Goal: Transaction & Acquisition: Purchase product/service

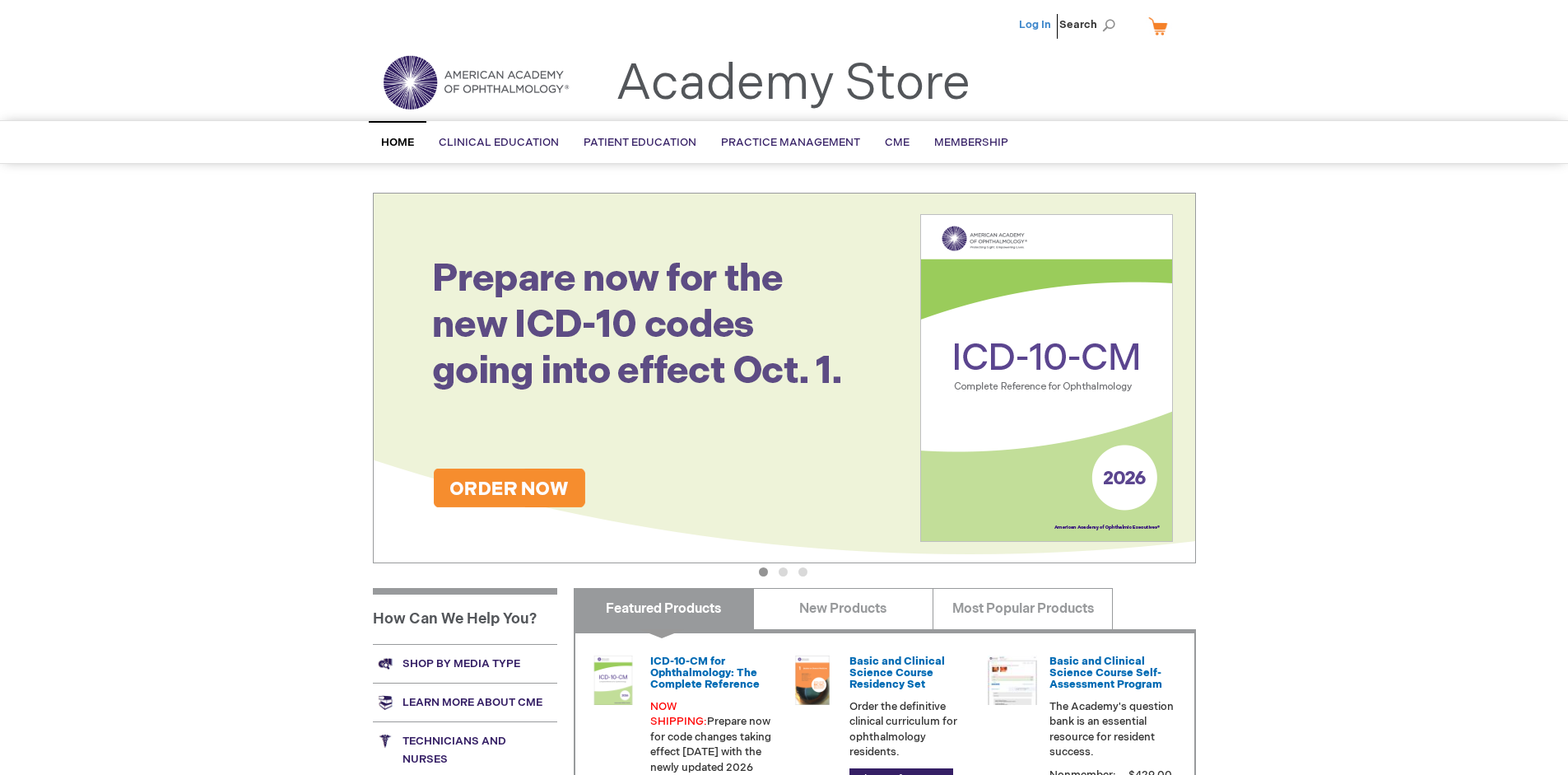
click at [1036, 25] on link "Log In" at bounding box center [1035, 24] width 32 height 13
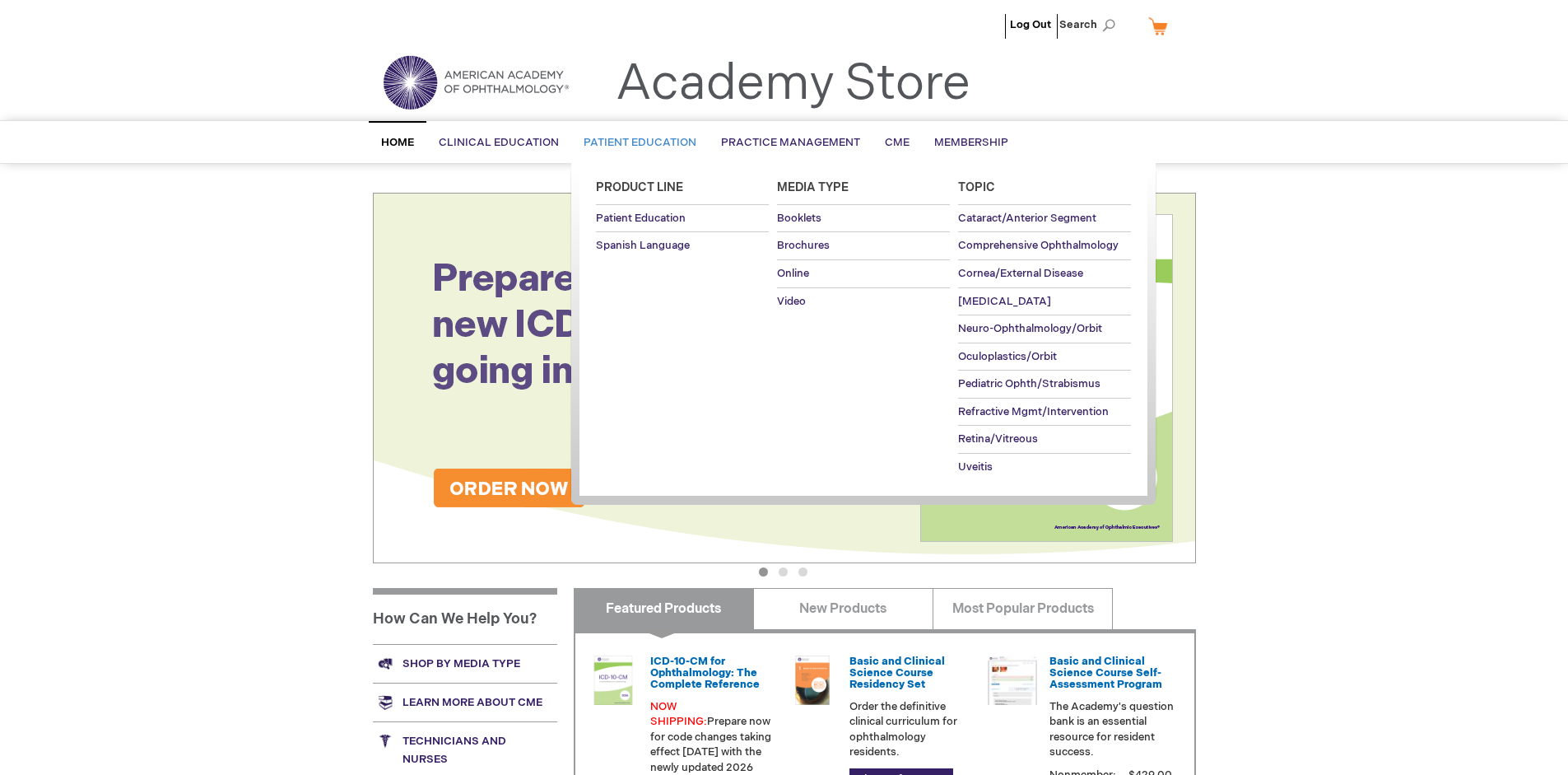
click at [635, 142] on span "Patient Education" at bounding box center [639, 142] width 112 height 13
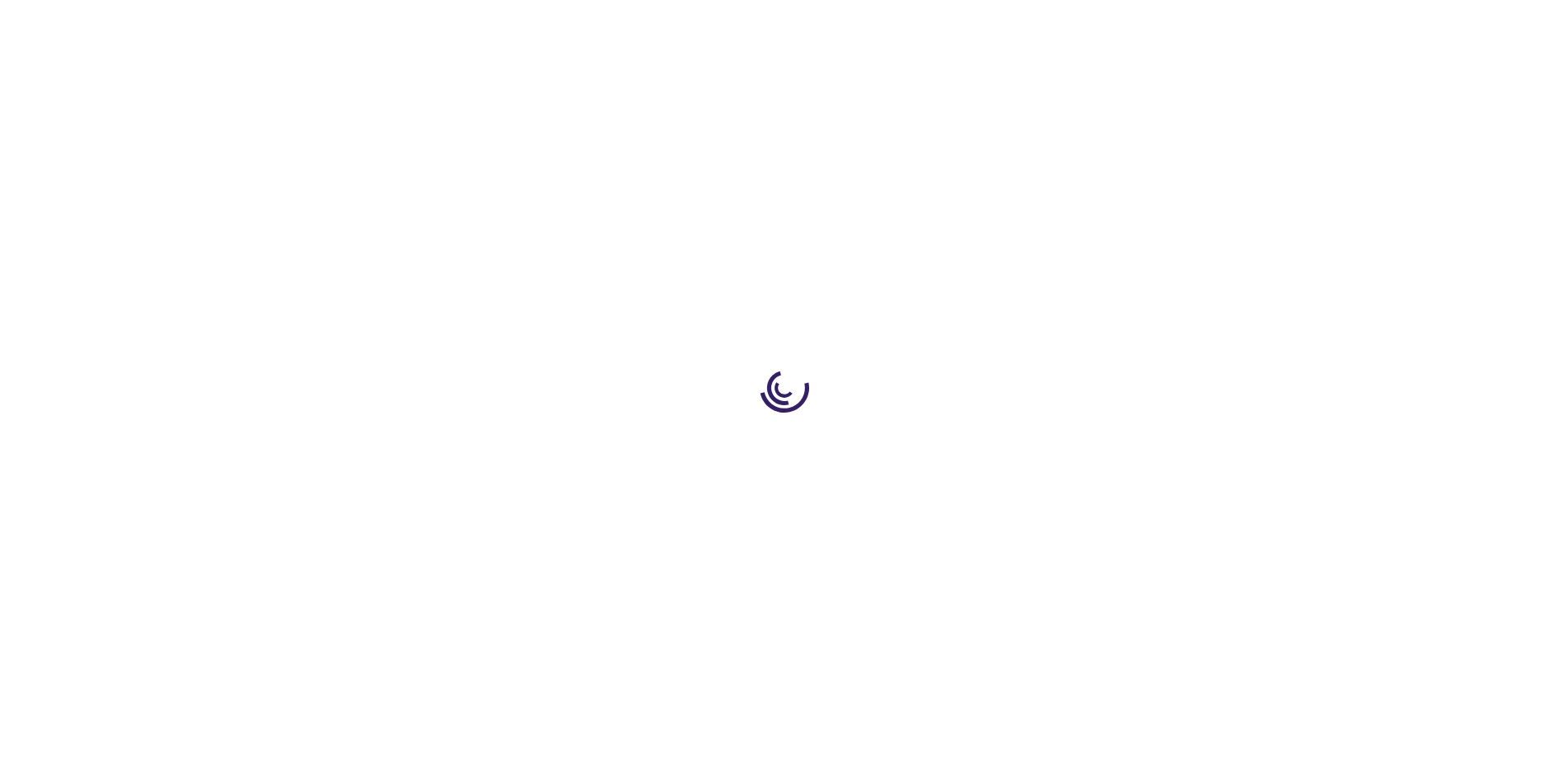
click at [1038, 445] on span "Add to Cart" at bounding box center [1030, 445] width 68 height 16
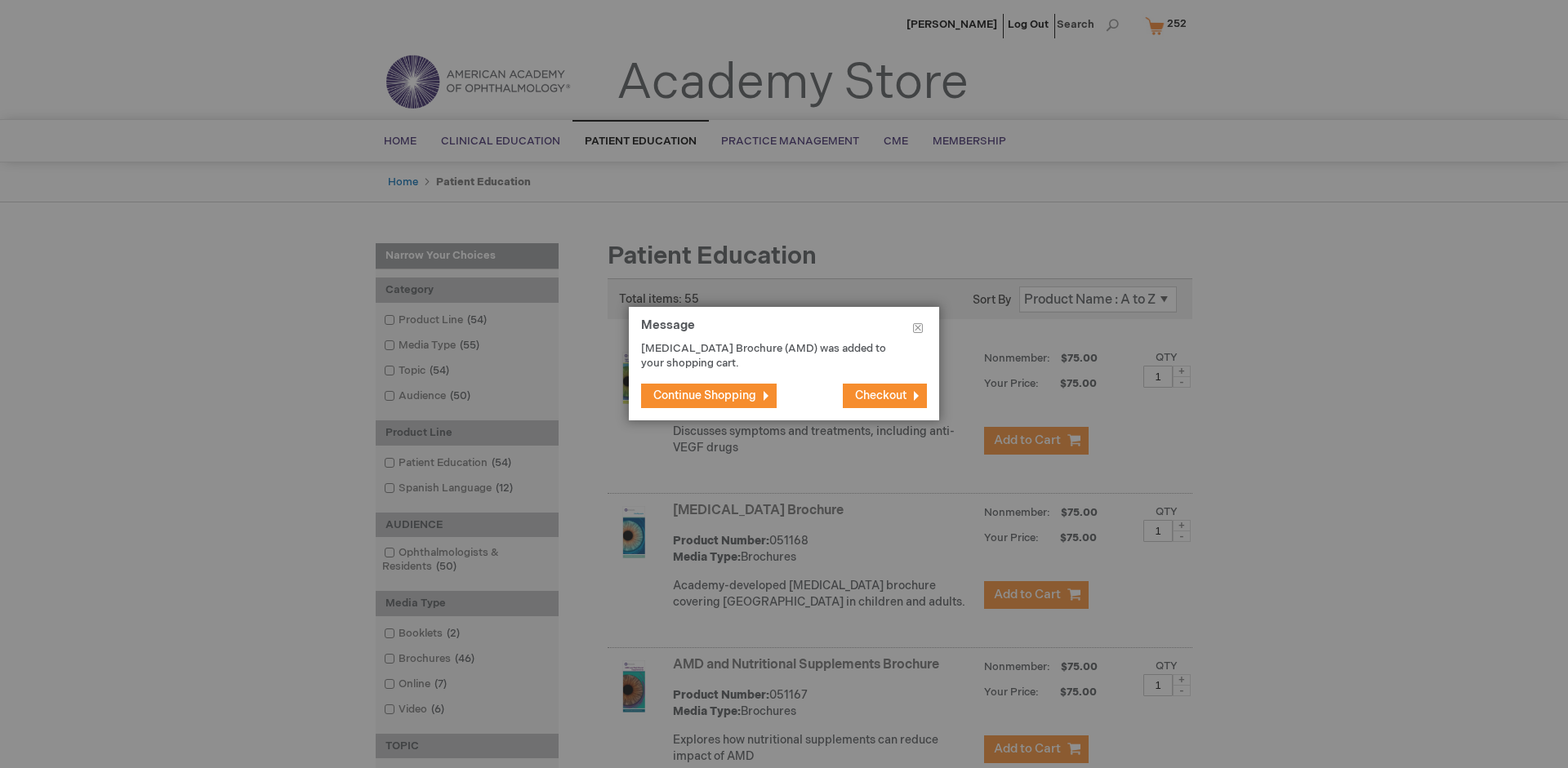
click at [705, 395] on span "Continue Shopping" at bounding box center [704, 395] width 103 height 14
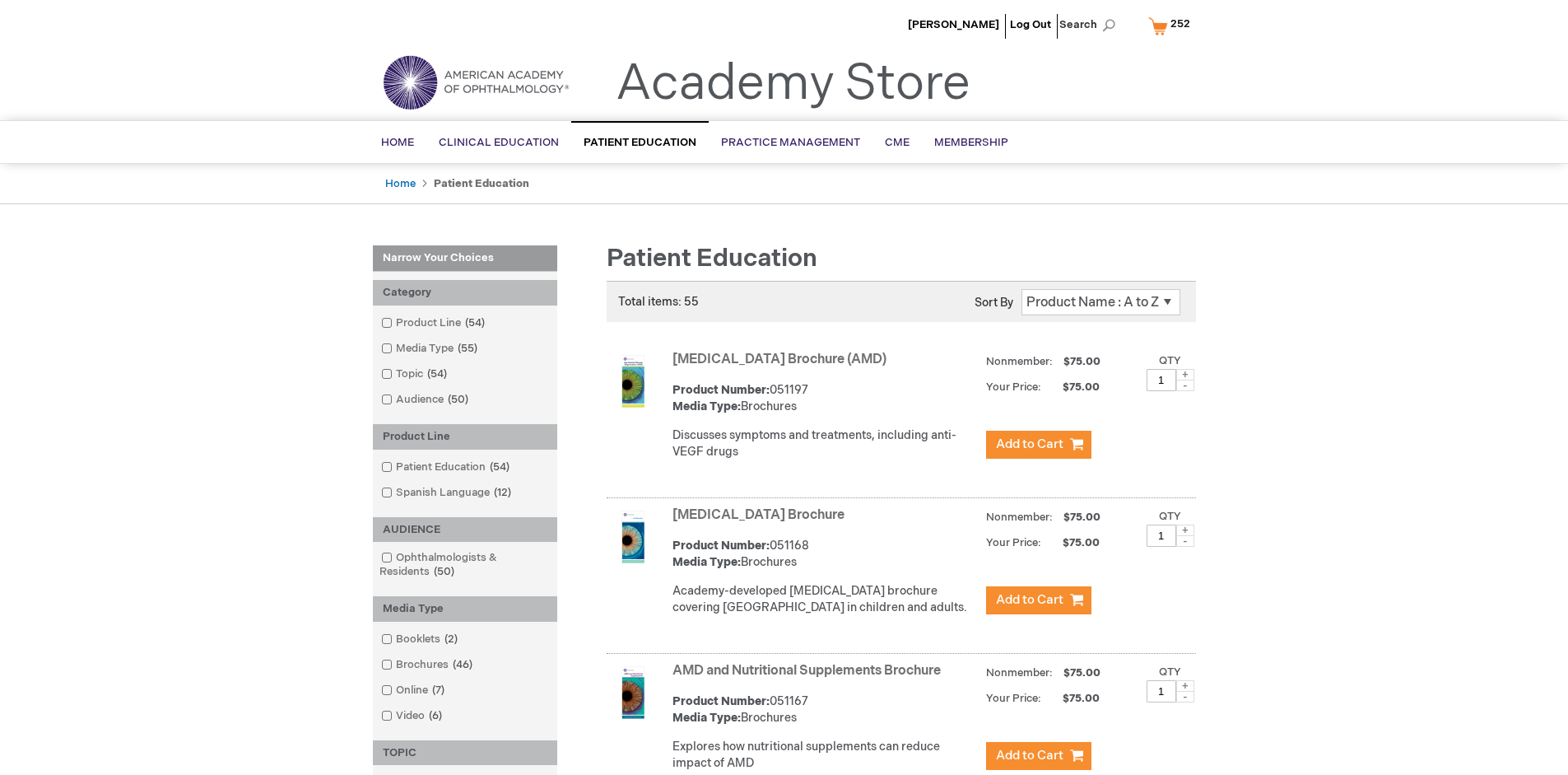
click at [810, 678] on link "AMD and Nutritional Supplements Brochure" at bounding box center [806, 672] width 268 height 16
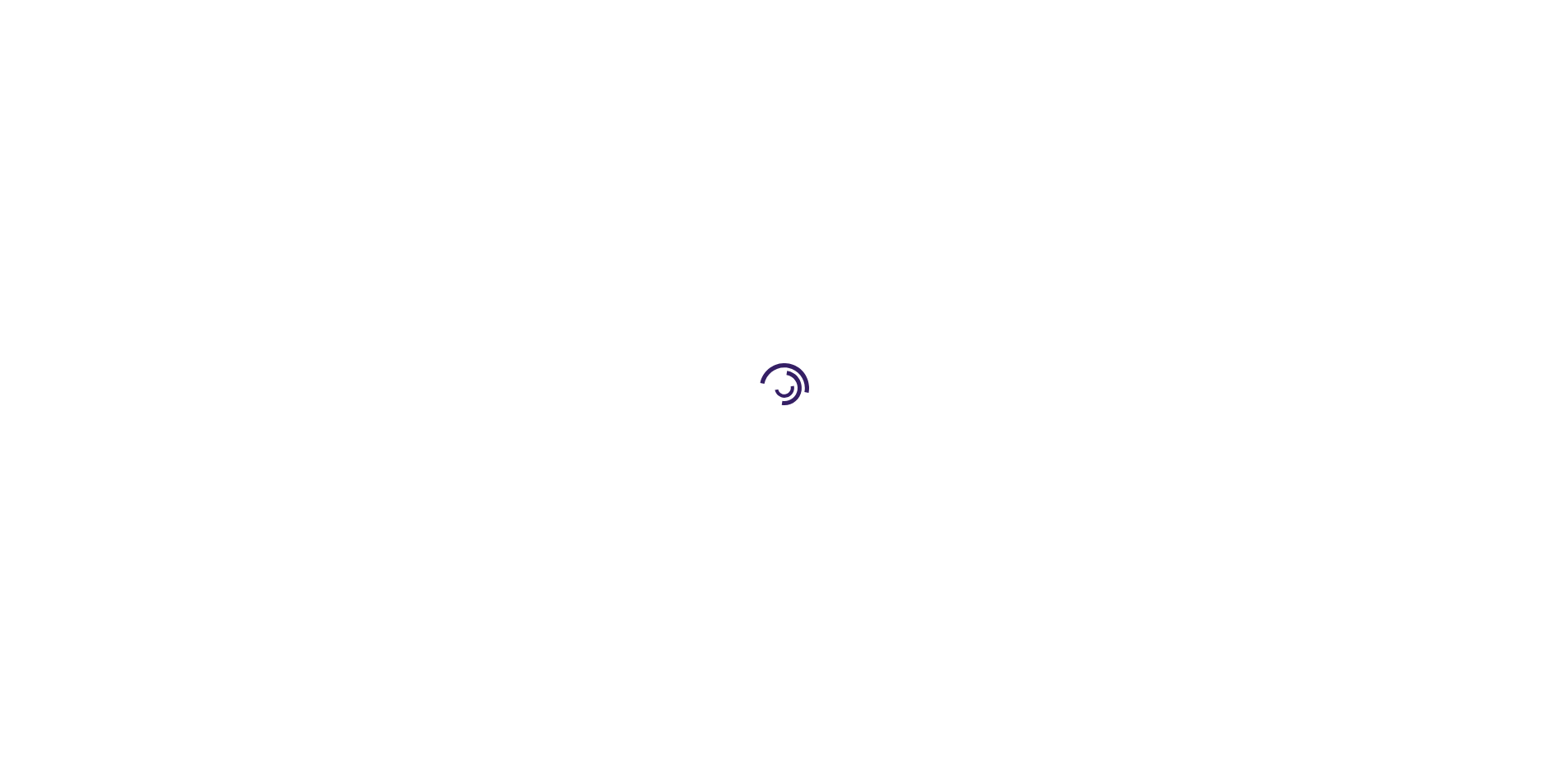
type input "1"
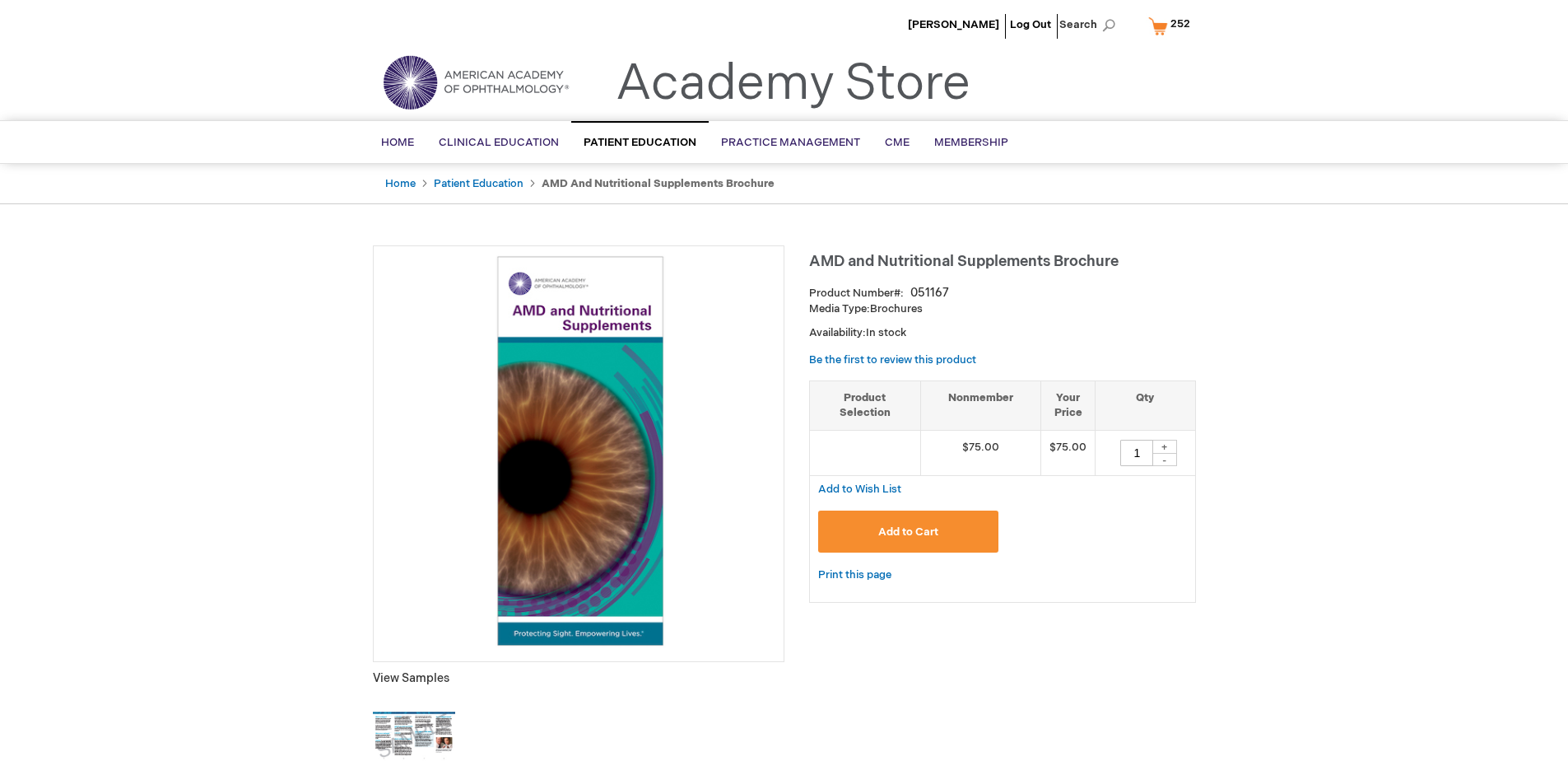
click at [908, 531] on span "Add to Cart" at bounding box center [908, 531] width 60 height 13
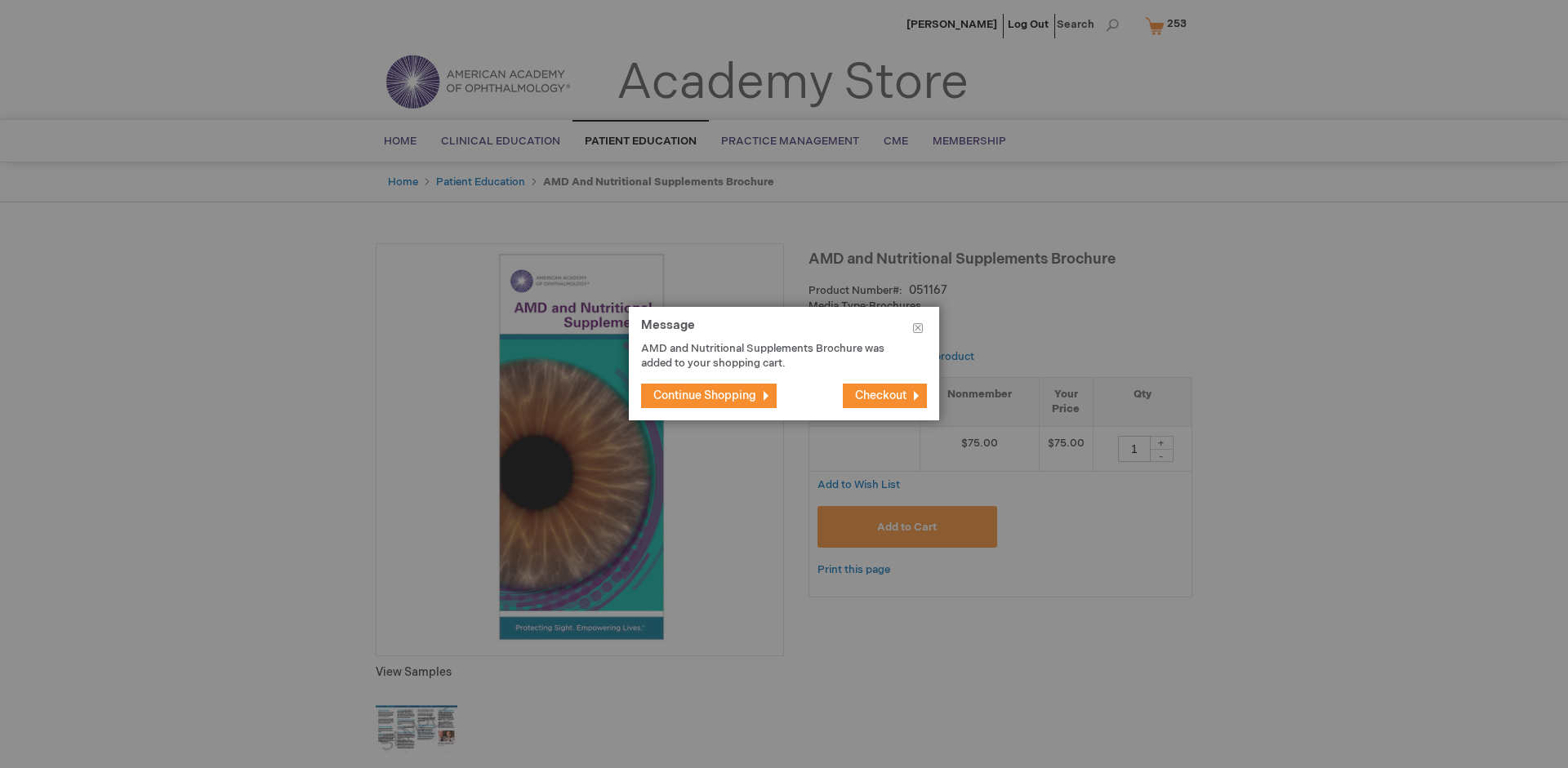
click at [705, 395] on span "Continue Shopping" at bounding box center [704, 395] width 103 height 14
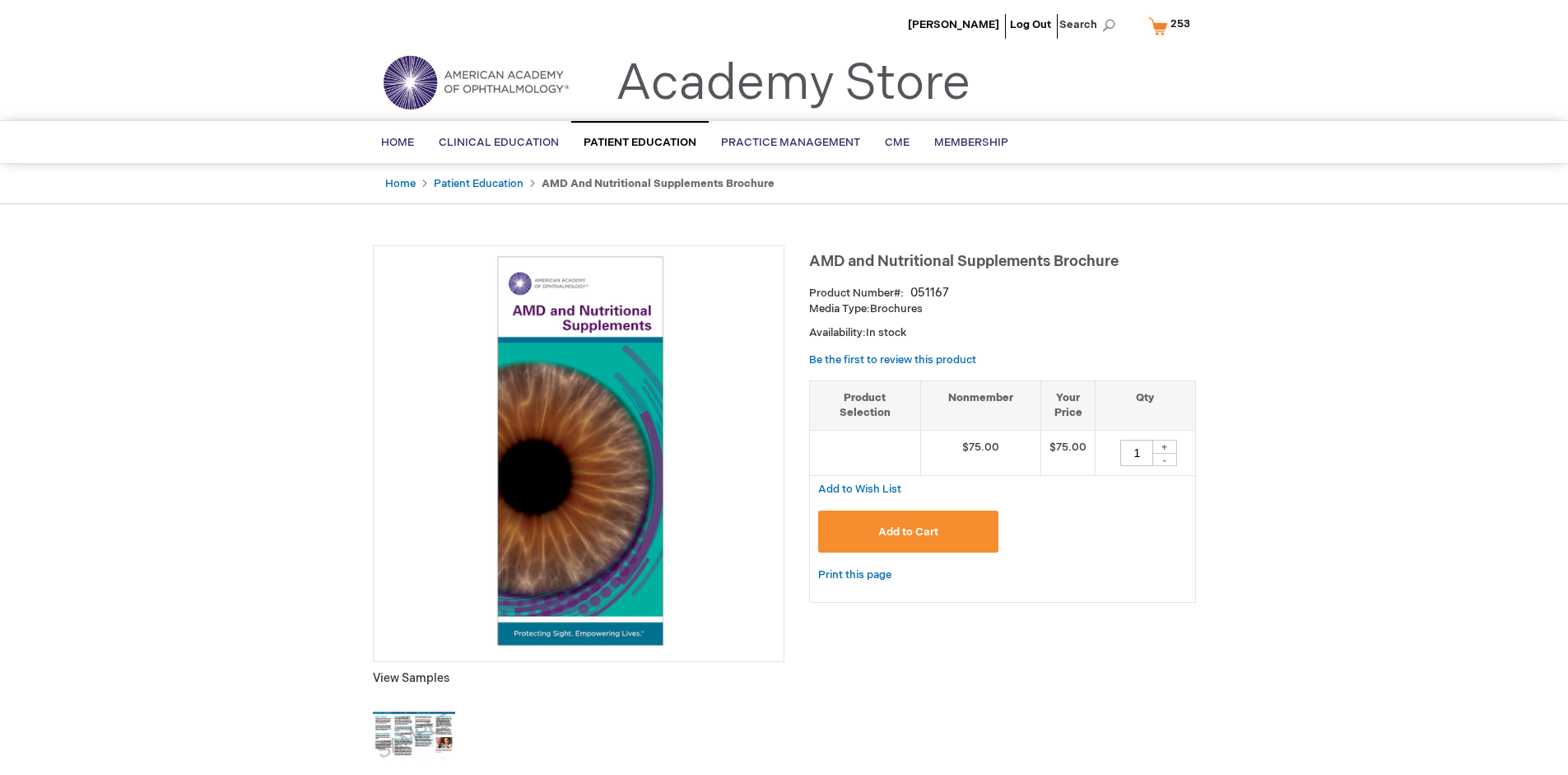
click at [1172, 26] on span "253" at bounding box center [1180, 23] width 20 height 13
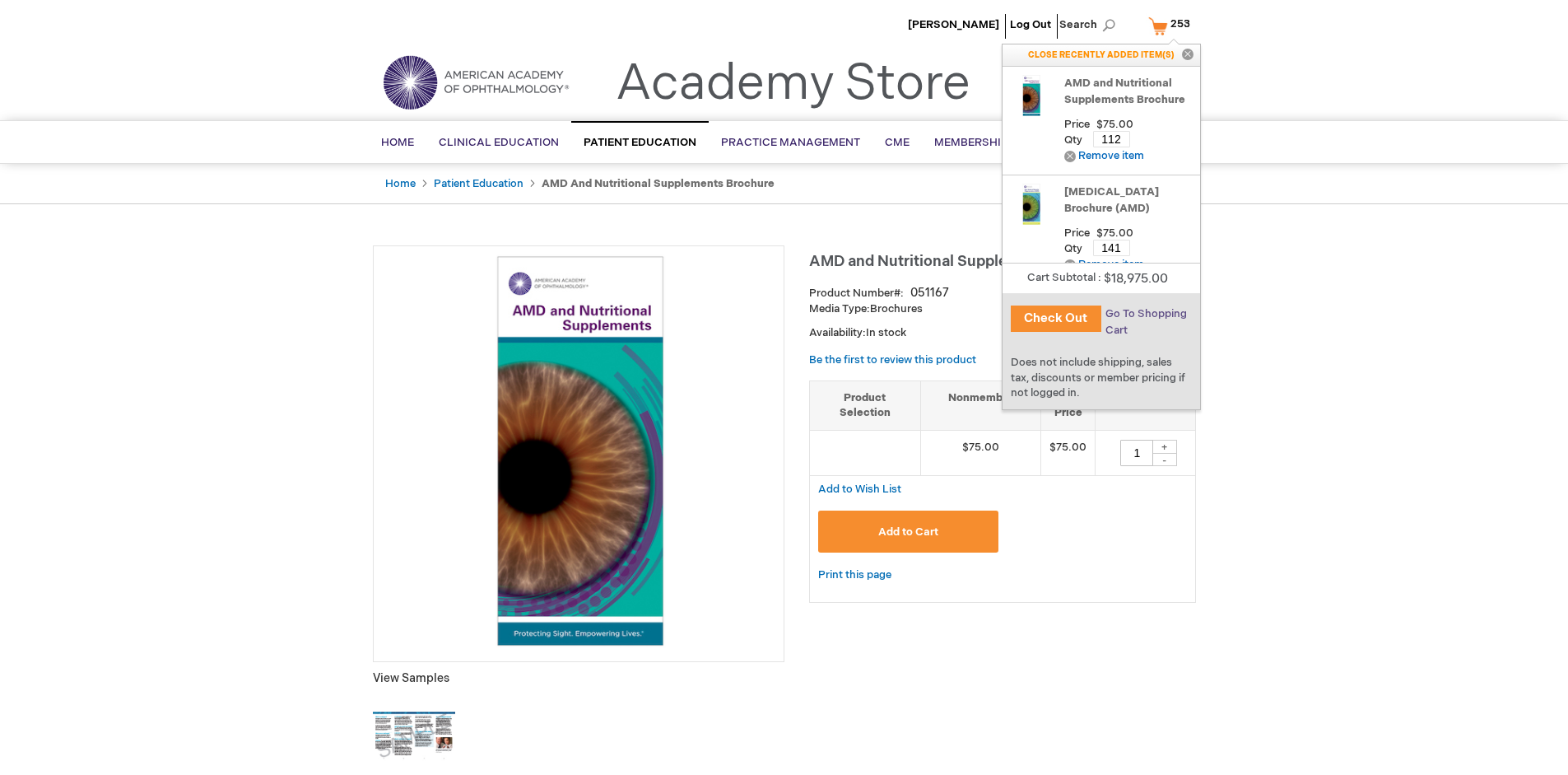
click at [1144, 313] on span "Go To Shopping Cart" at bounding box center [1146, 322] width 82 height 30
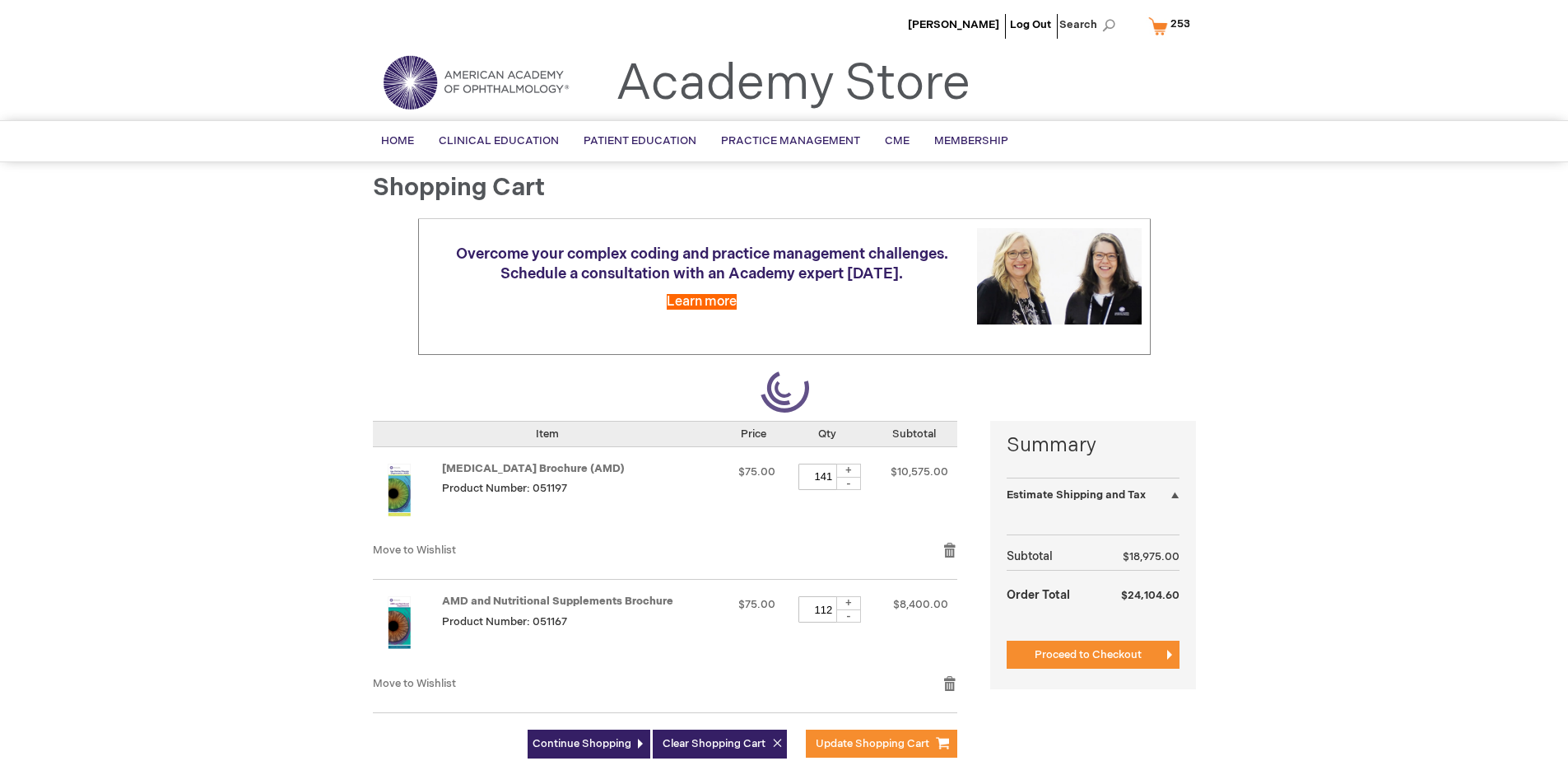
select select "US"
select select "41"
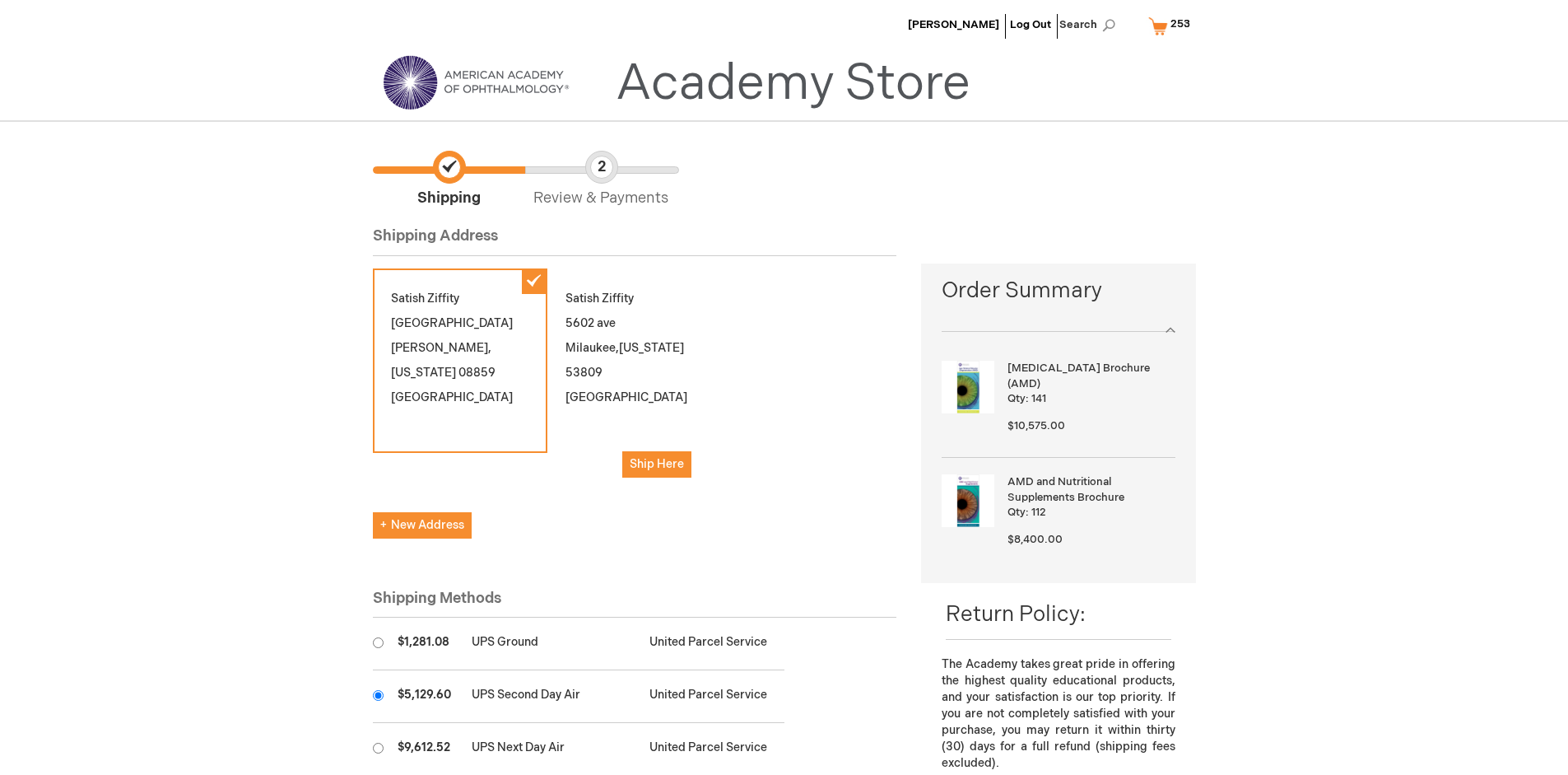
click at [378, 695] on input "radio" at bounding box center [378, 695] width 11 height 11
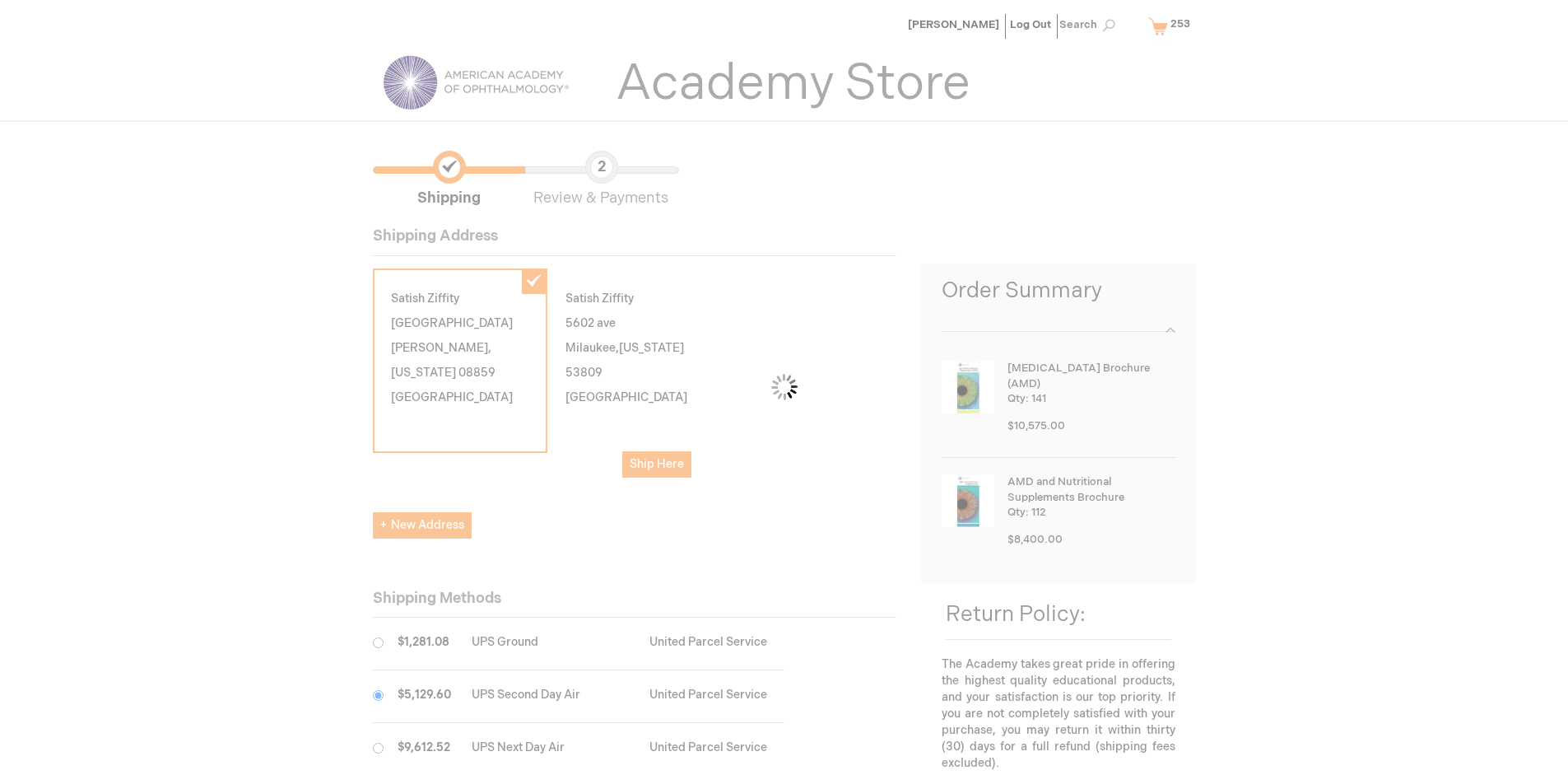
scroll to position [83, 0]
